Goal: Transaction & Acquisition: Download file/media

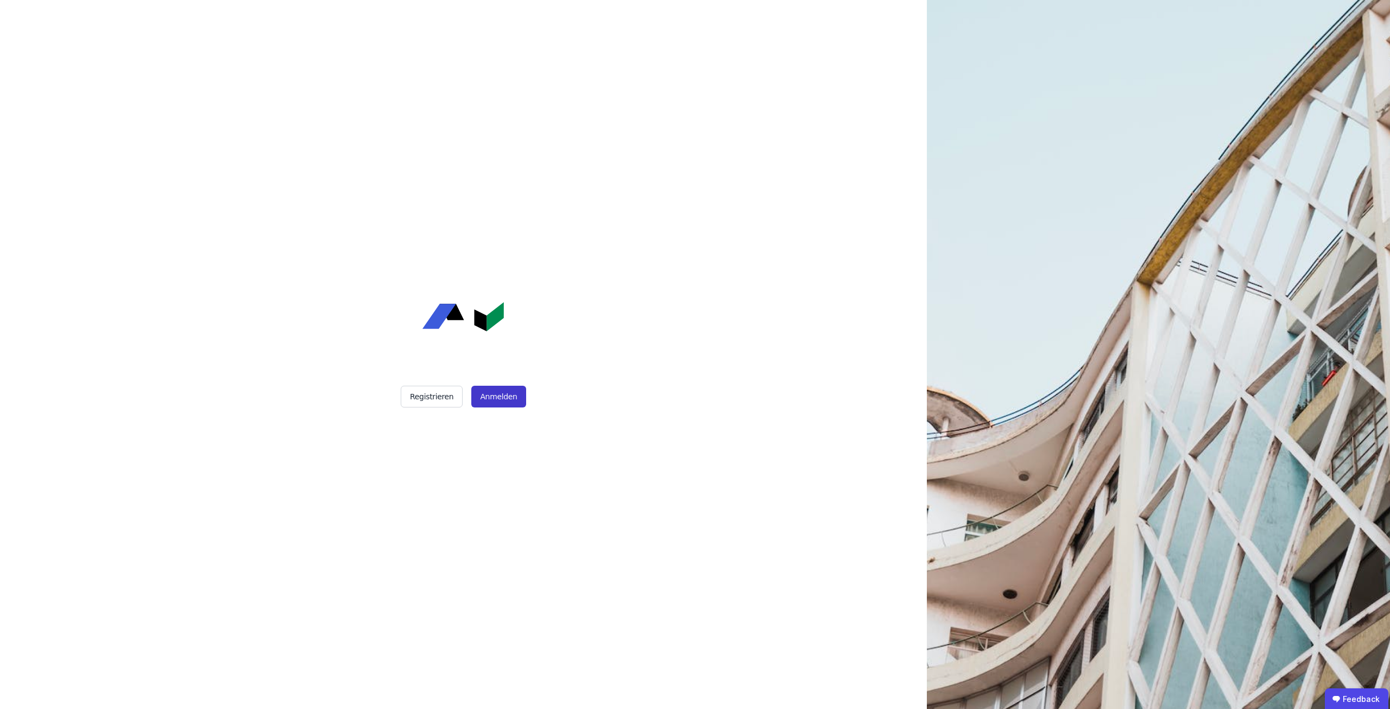
click at [508, 398] on button "Anmelden" at bounding box center [498, 397] width 54 height 22
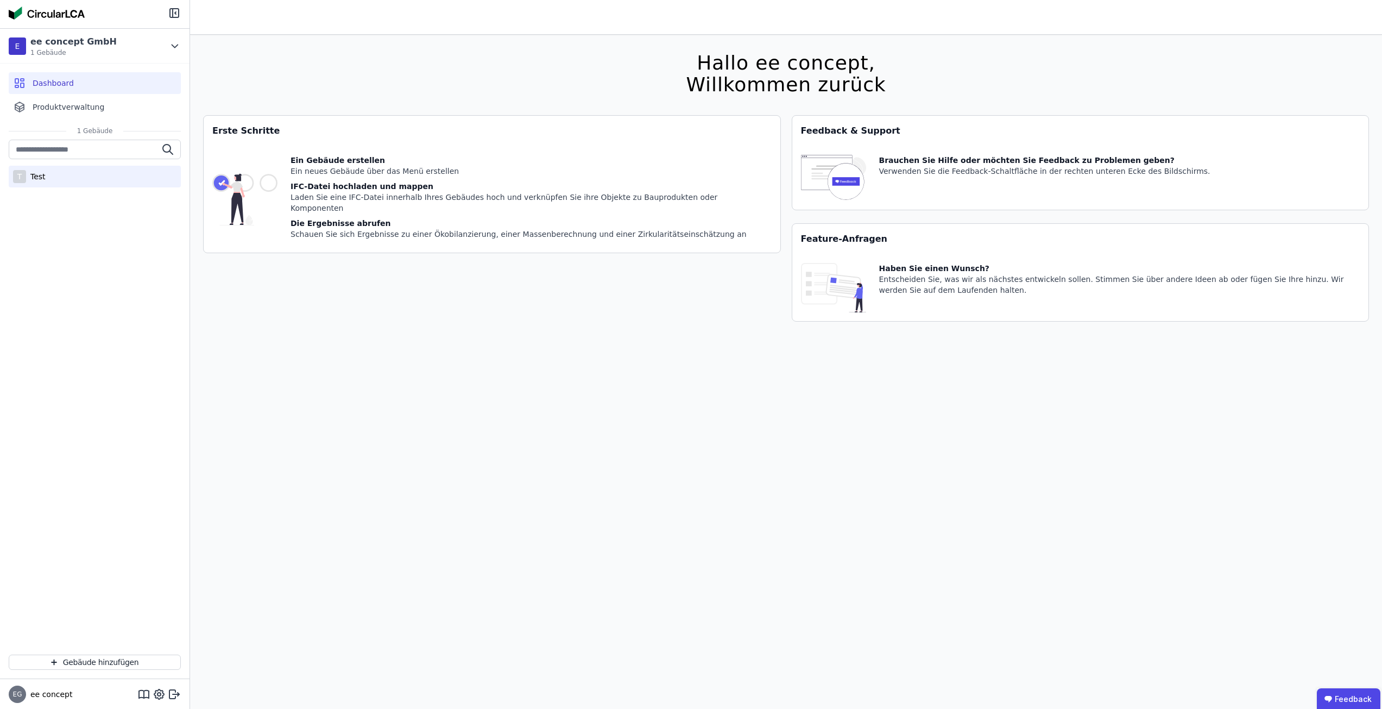
click at [83, 180] on div "T Test" at bounding box center [95, 177] width 172 height 22
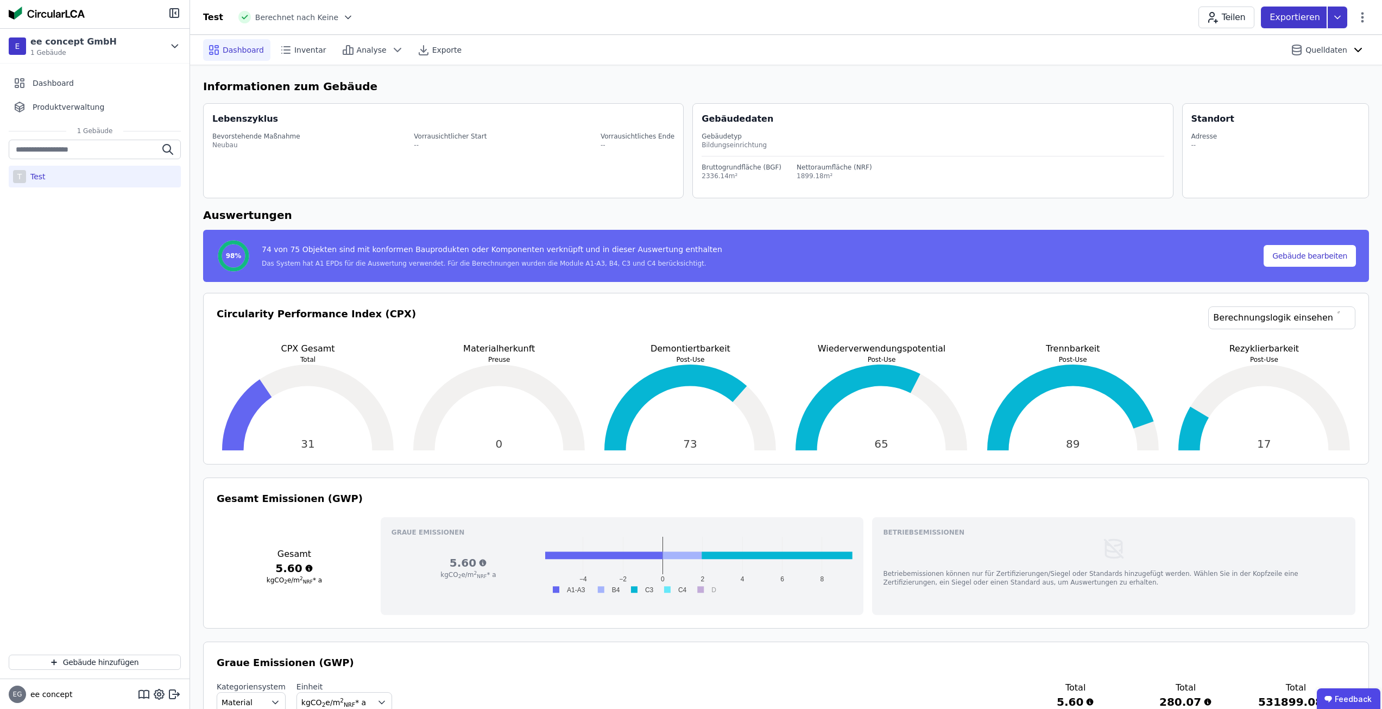
click at [1334, 17] on icon at bounding box center [1338, 18] width 20 height 22
click at [426, 85] on h6 "Informationen zum Gebäude" at bounding box center [786, 86] width 1166 height 16
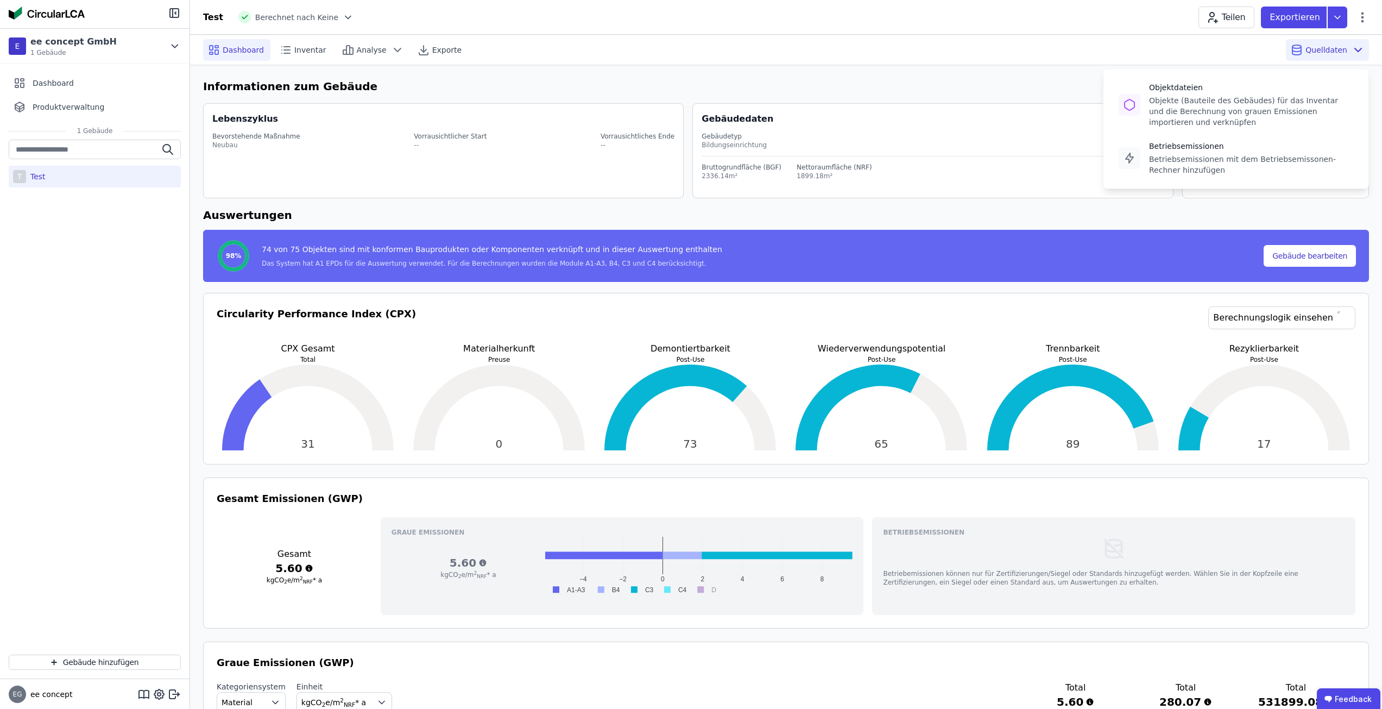
click at [1341, 48] on span "Quelldaten" at bounding box center [1327, 50] width 42 height 11
click at [1299, 65] on div "Objektdateien Objekte (Bauteile des Gebäudes) für das Inventar und die Berechnu…" at bounding box center [1235, 129] width 281 height 136
click at [1270, 103] on div "Objekte (Bauteile des Gebäudes) für das Inventar und die Berechnung von grauen …" at bounding box center [1251, 111] width 204 height 33
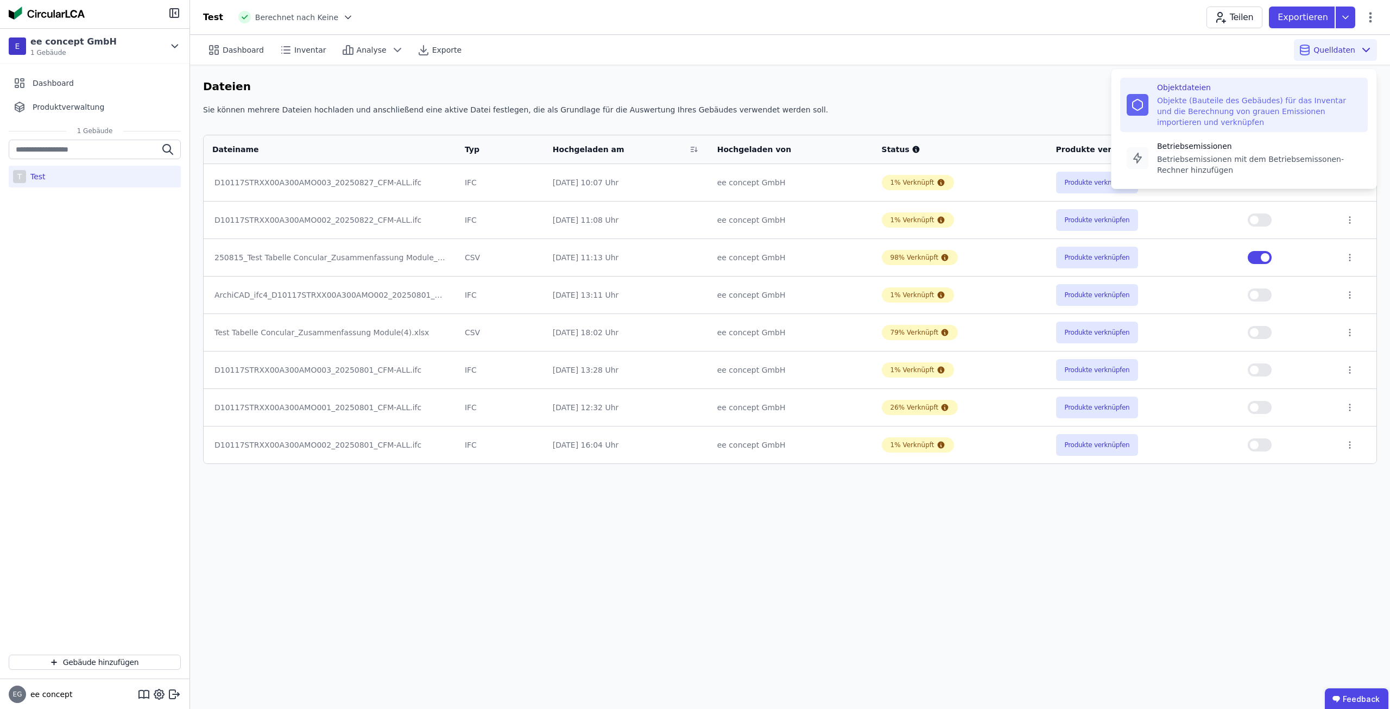
click at [1370, 48] on icon at bounding box center [1366, 49] width 7 height 3
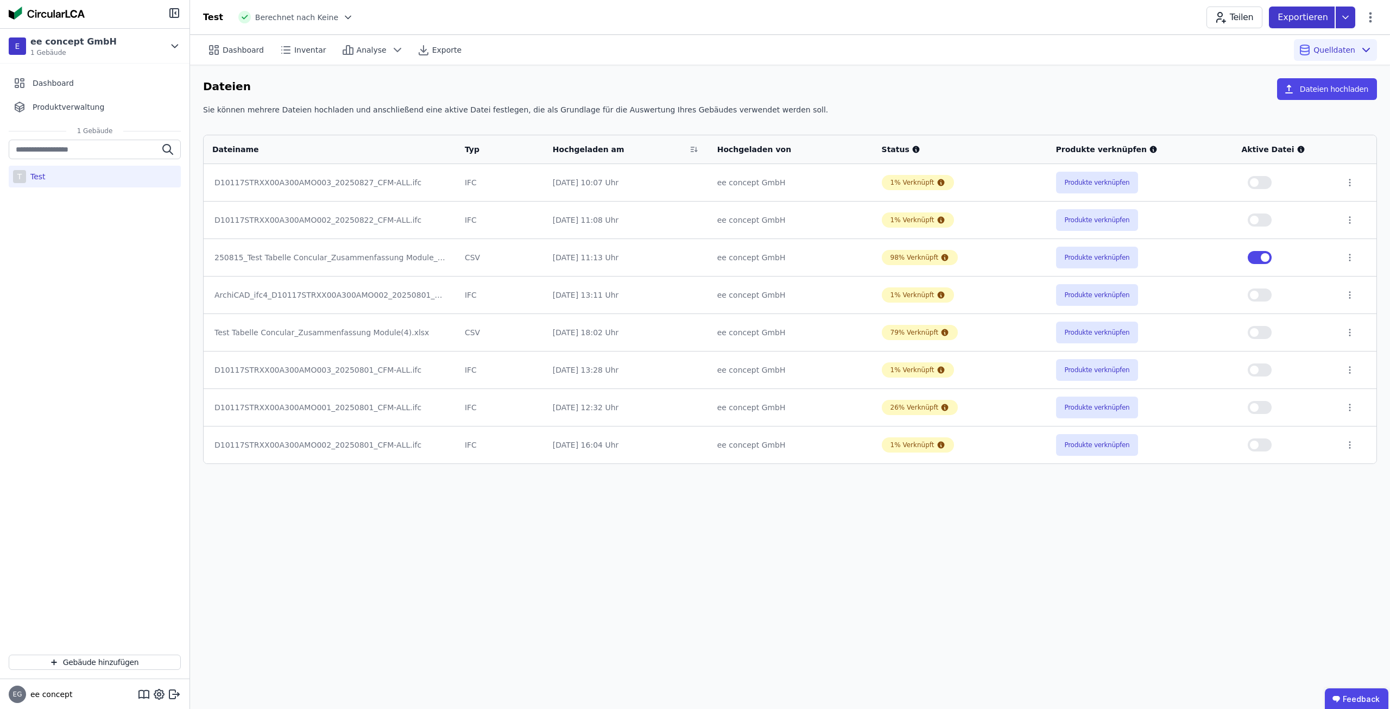
click at [1347, 15] on icon at bounding box center [1346, 18] width 20 height 22
click at [1264, 81] on div "Ökobilanzierung" at bounding box center [1259, 82] width 62 height 11
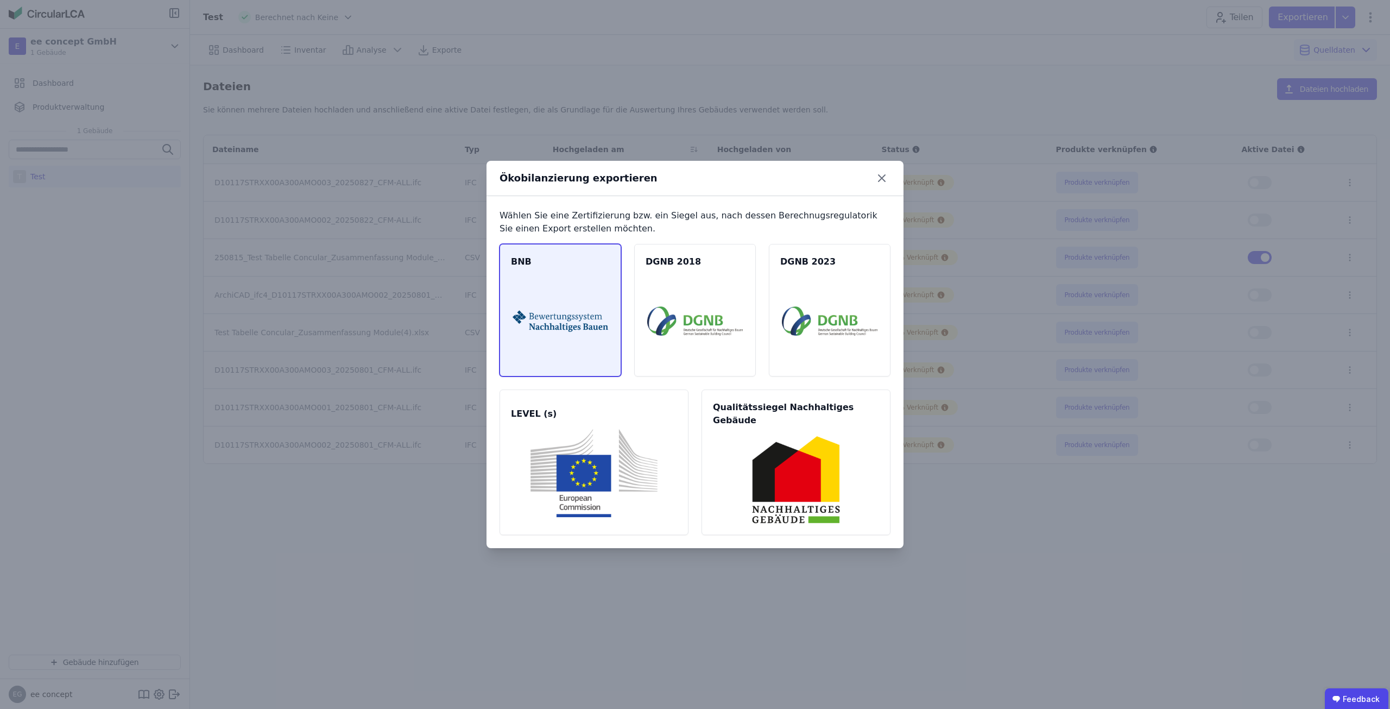
click at [555, 326] on img at bounding box center [561, 321] width 96 height 88
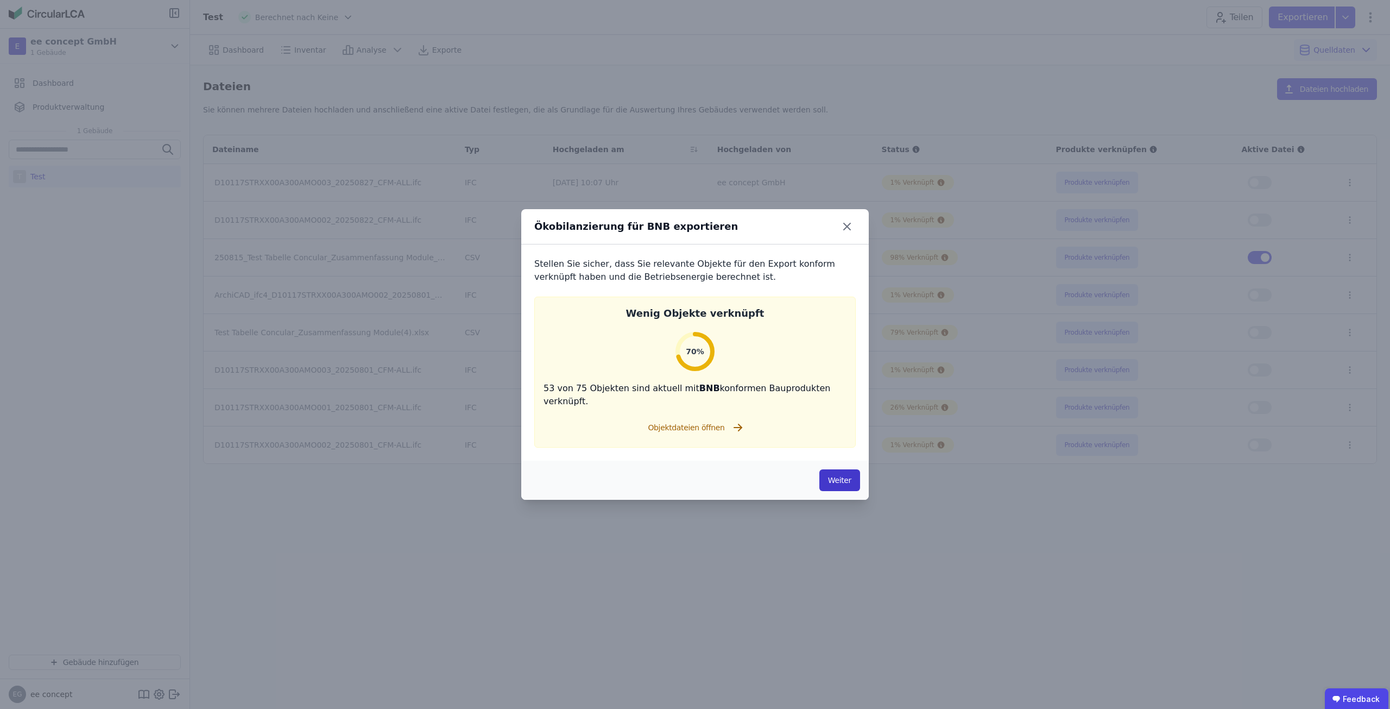
click at [836, 469] on button "Weiter" at bounding box center [840, 480] width 41 height 22
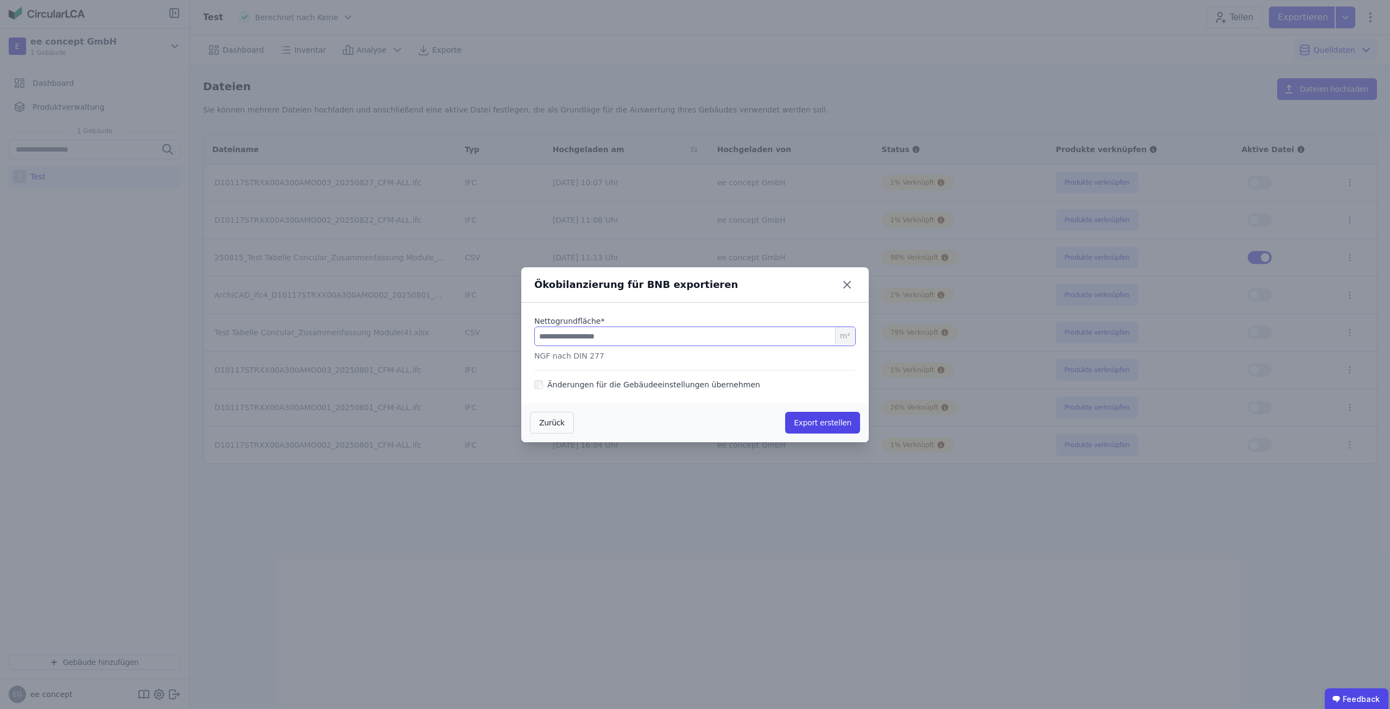
click at [767, 335] on input "number" at bounding box center [695, 336] width 322 height 20
type input "*****"
click at [808, 417] on button "Export erstellen" at bounding box center [822, 423] width 75 height 22
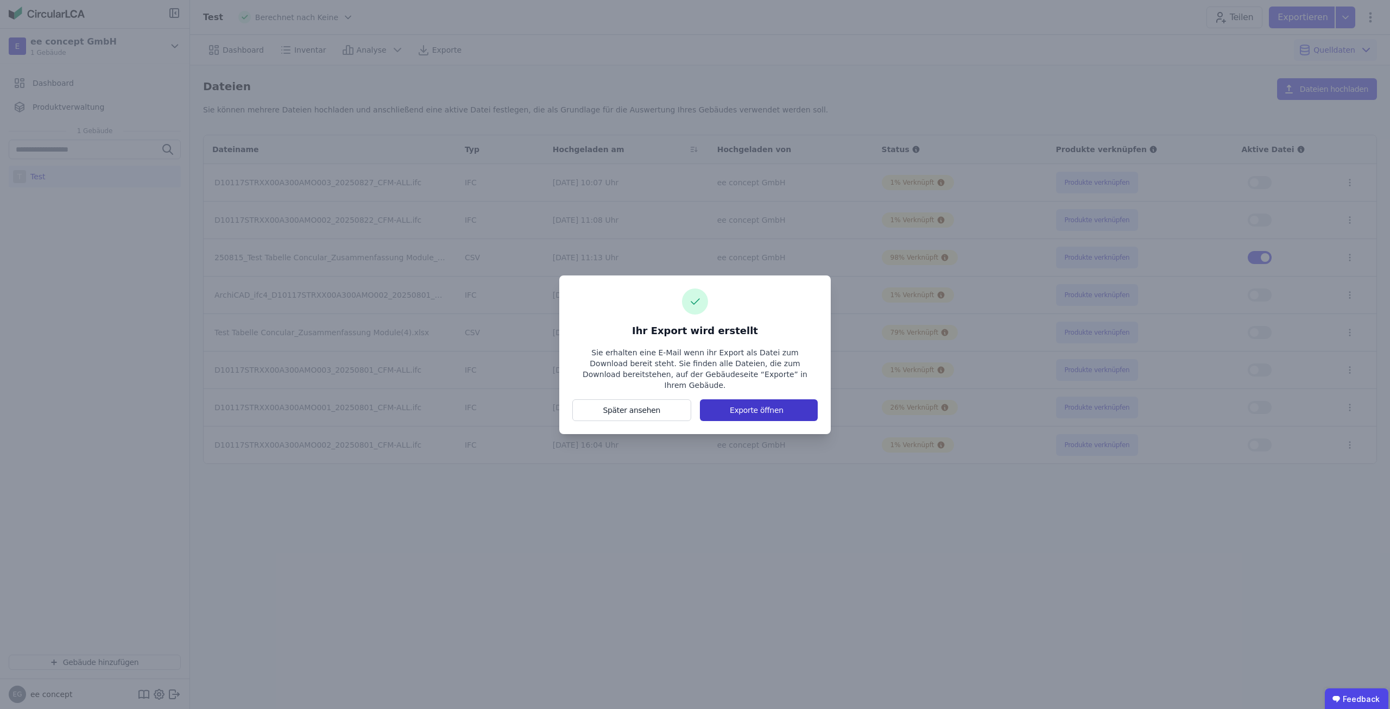
click at [760, 408] on button "Exporte öffnen" at bounding box center [759, 410] width 118 height 22
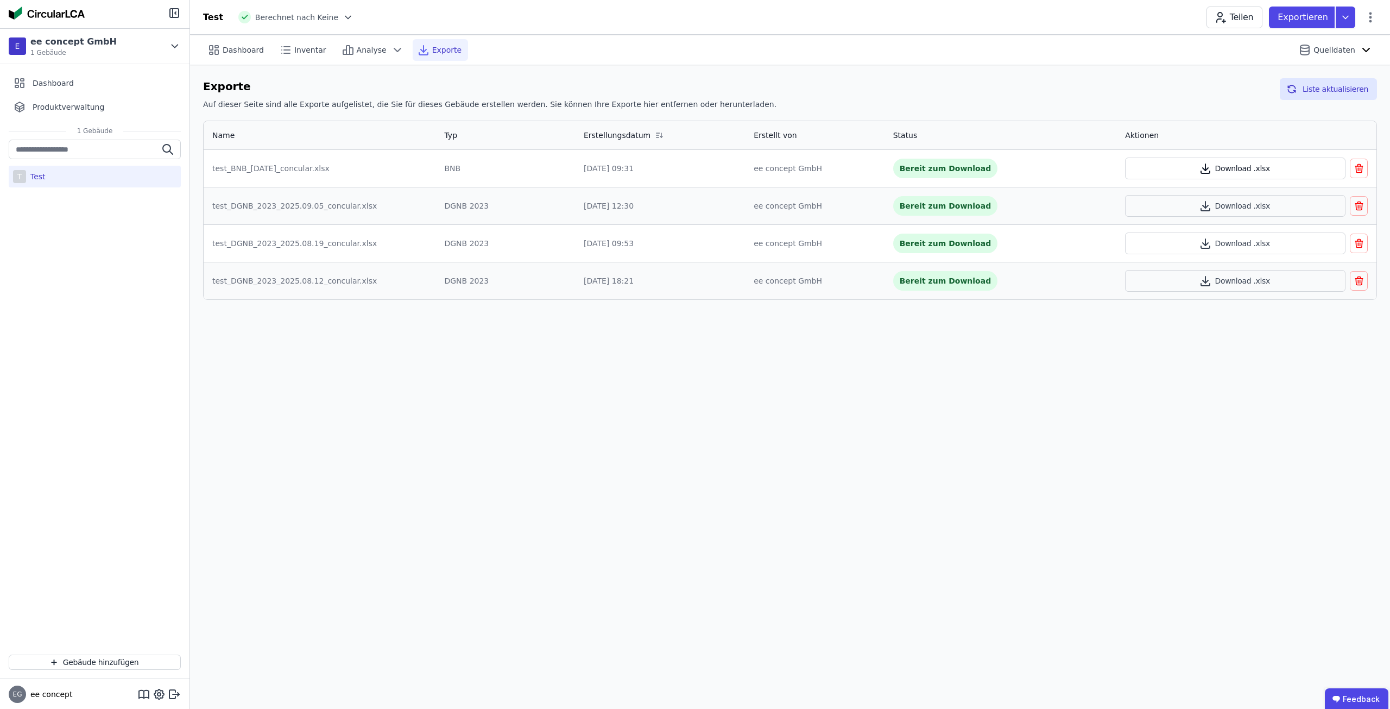
click at [1217, 172] on button "Download .xlsx" at bounding box center [1235, 168] width 220 height 22
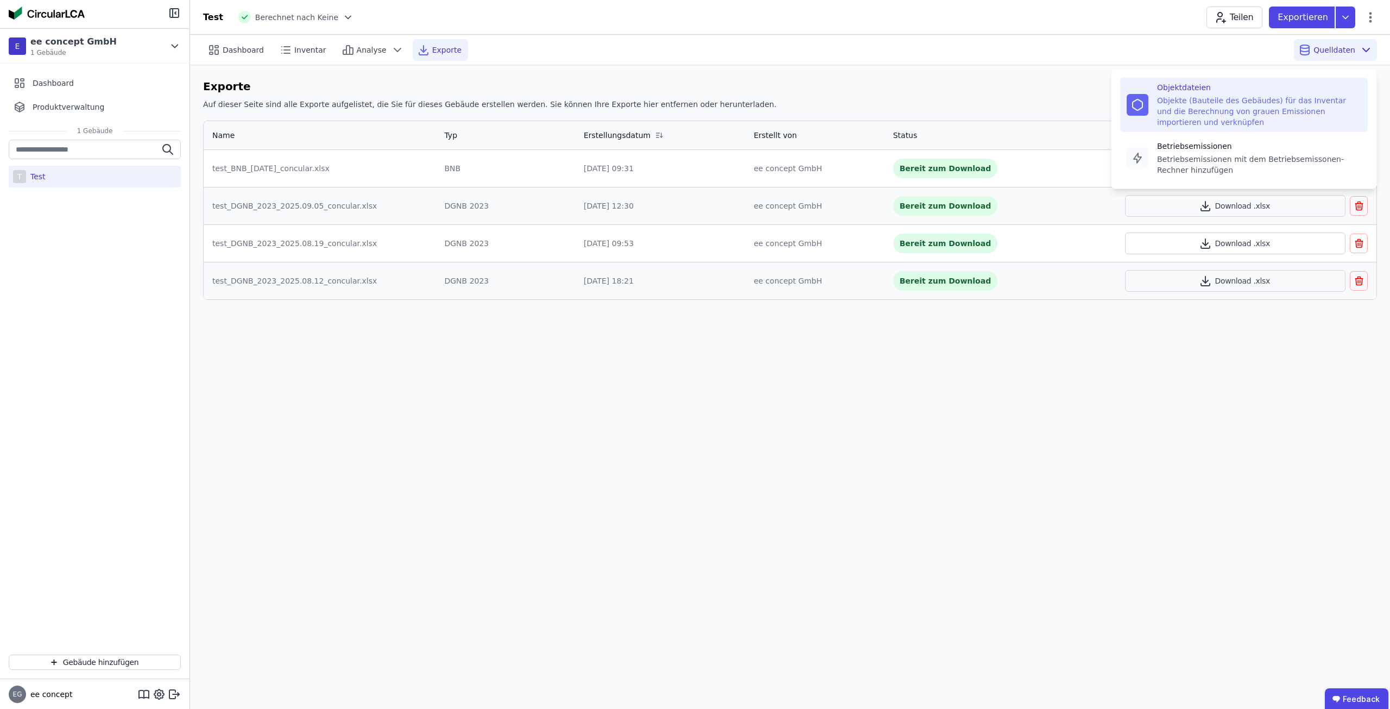
click at [1296, 90] on div "Objektdateien" at bounding box center [1259, 87] width 204 height 11
